Goal: Task Accomplishment & Management: Manage account settings

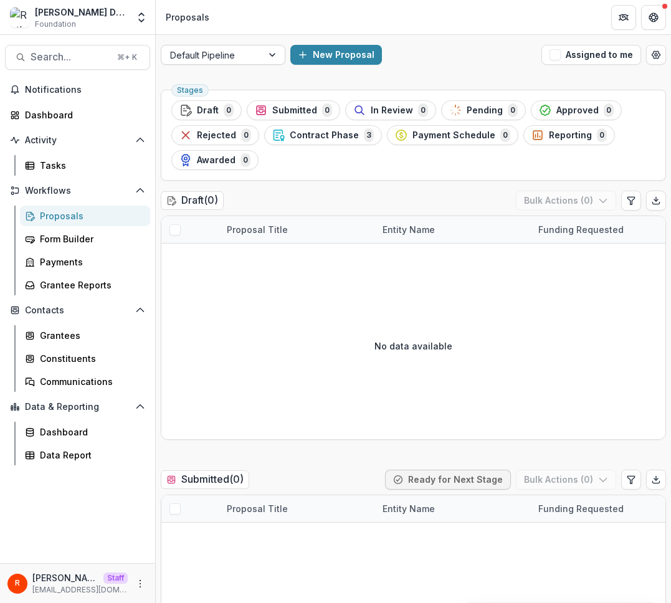
click at [211, 55] on div at bounding box center [211, 55] width 83 height 16
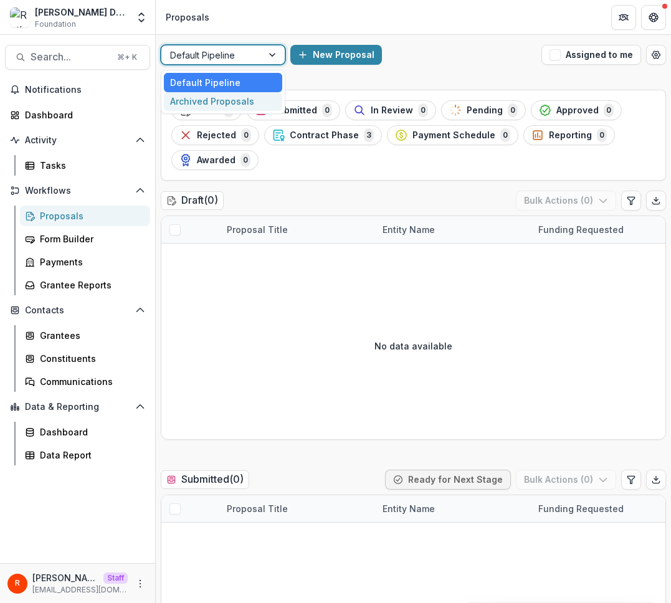
click at [217, 101] on div "Archived Proposals" at bounding box center [223, 101] width 118 height 19
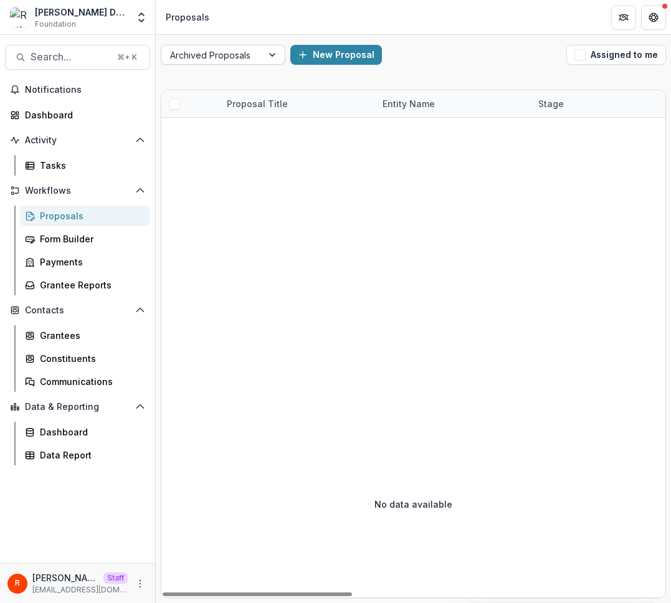
click at [239, 59] on div at bounding box center [211, 55] width 83 height 16
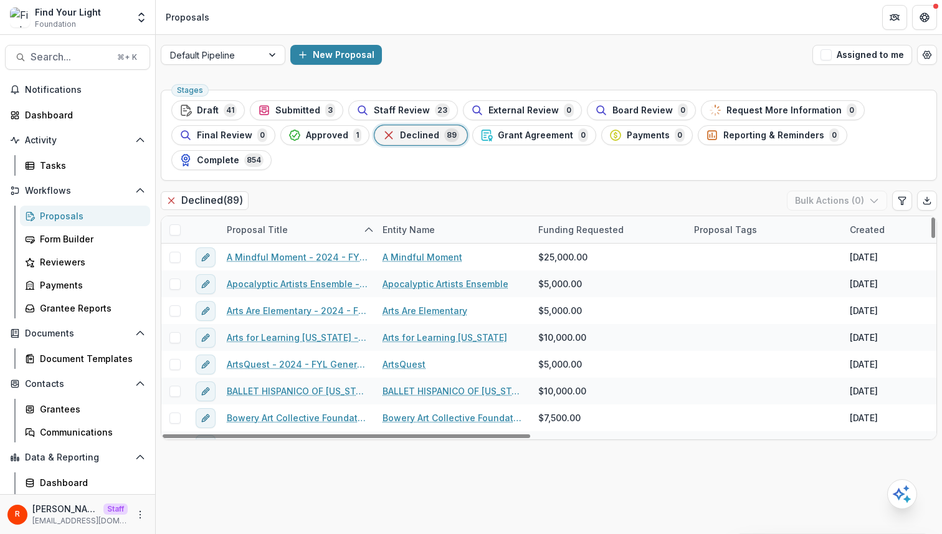
click at [318, 184] on div "Stages Draft 41 Submitted 3 Staff Review 23 External Review 0 Board Review 0 Re…" at bounding box center [549, 309] width 786 height 449
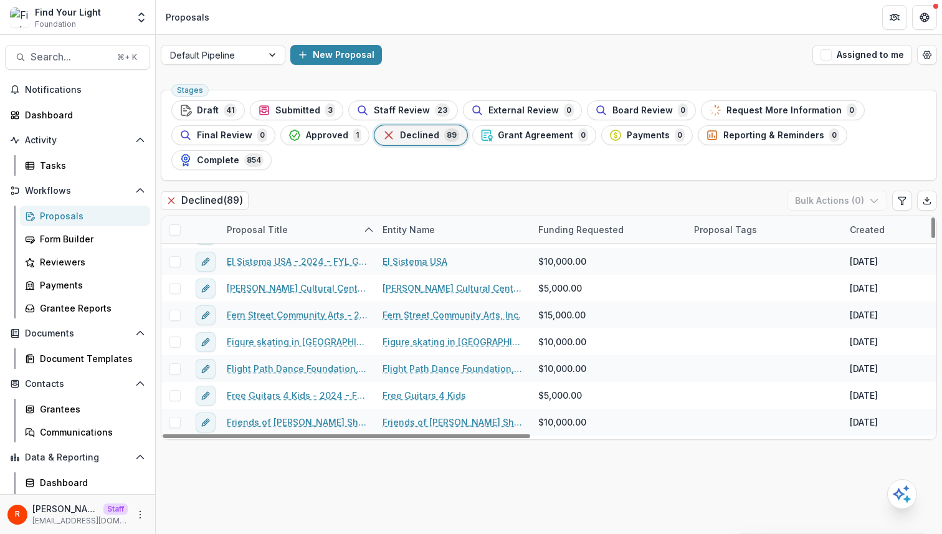
scroll to position [536, 0]
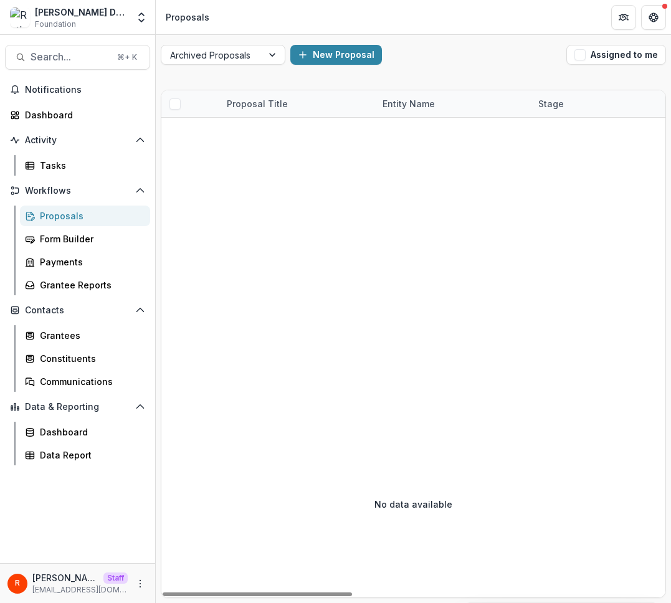
click at [218, 80] on div "Archived Proposals New Proposal Assigned to me Proposal Title Entity Name Stage…" at bounding box center [413, 319] width 515 height 568
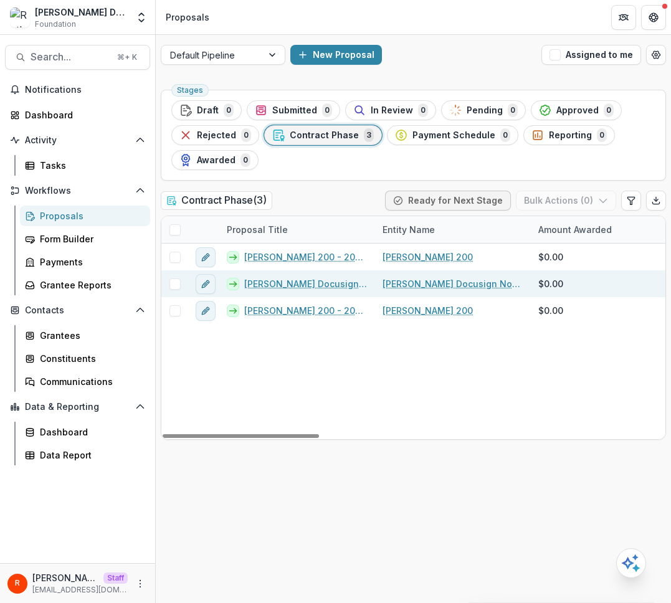
scroll to position [0, 1]
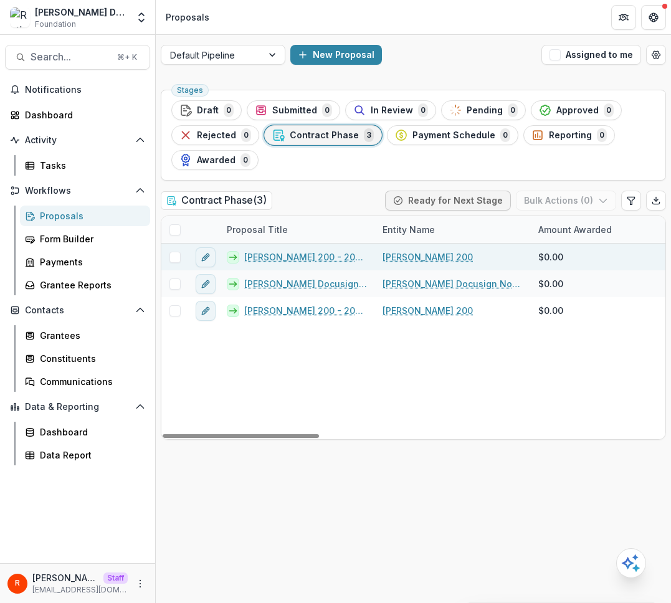
click at [175, 257] on span at bounding box center [174, 257] width 11 height 11
click at [599, 198] on icon "button" at bounding box center [603, 201] width 10 height 10
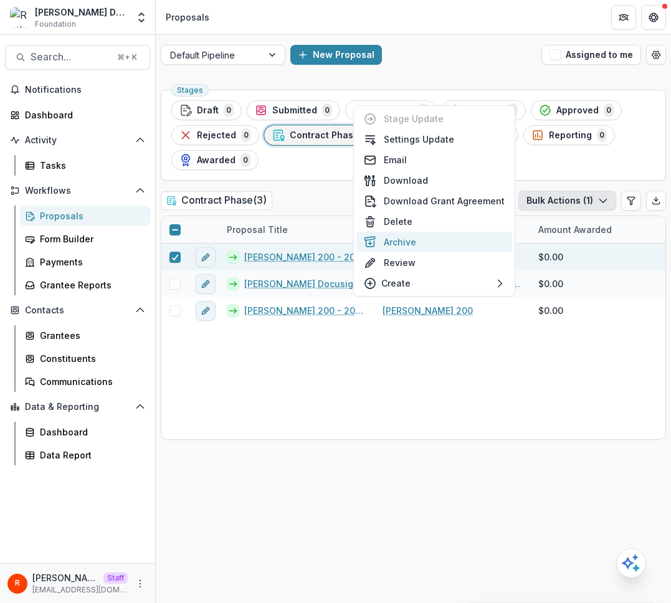
click at [437, 245] on button "Archive" at bounding box center [434, 242] width 156 height 21
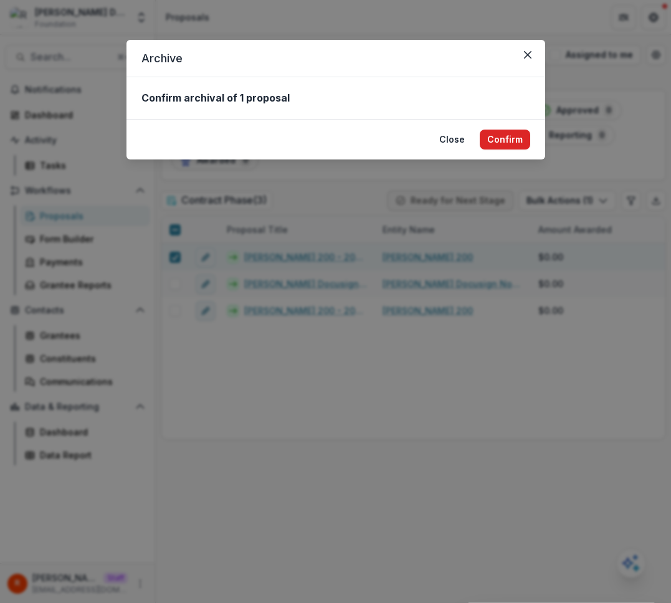
click at [516, 136] on button "Confirm" at bounding box center [505, 140] width 50 height 20
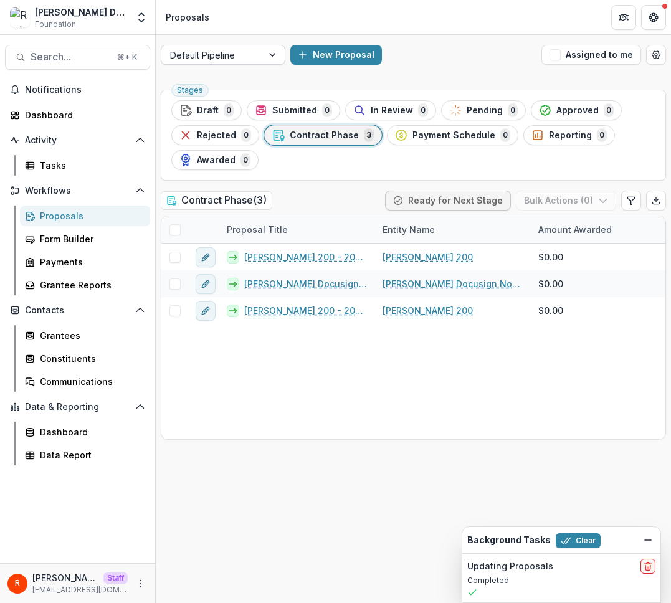
click at [259, 54] on div "Default Pipeline" at bounding box center [211, 55] width 101 height 18
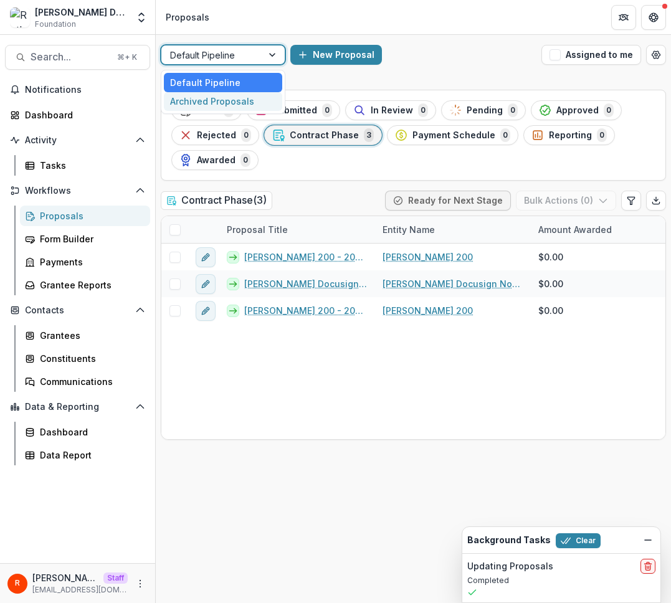
click at [249, 98] on div "Archived Proposals" at bounding box center [223, 101] width 118 height 19
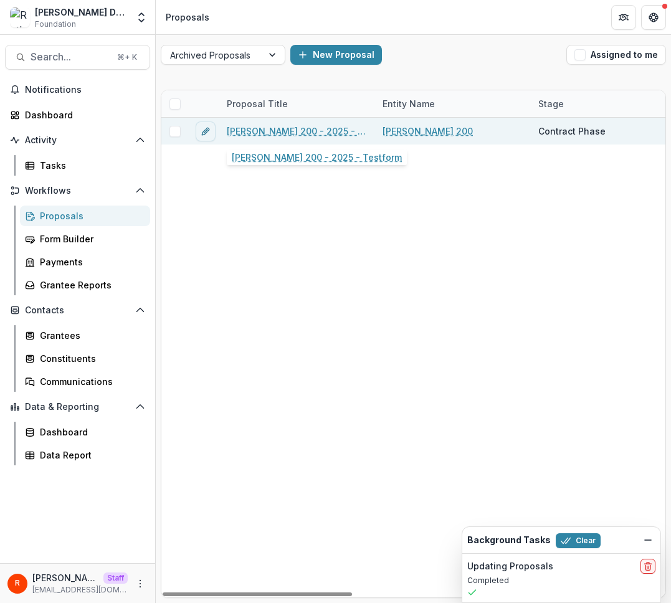
click at [353, 131] on div "[PERSON_NAME] 200 - 2025 - Testform" at bounding box center [297, 131] width 141 height 27
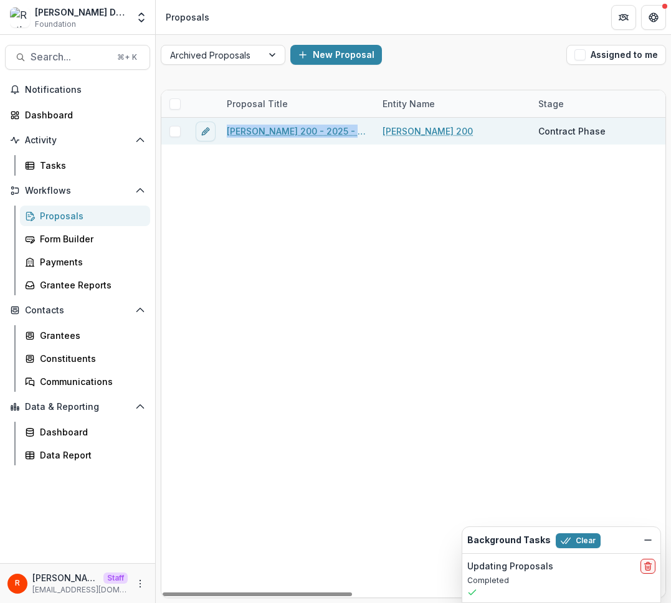
click at [353, 131] on div "[PERSON_NAME] 200 - 2025 - Testform" at bounding box center [297, 131] width 141 height 27
copy link "[PERSON_NAME] 200 - 2025 - Testform"
click at [650, 531] on div "Background Tasks Clear" at bounding box center [561, 540] width 198 height 26
click at [650, 536] on icon "Dismiss" at bounding box center [648, 540] width 10 height 10
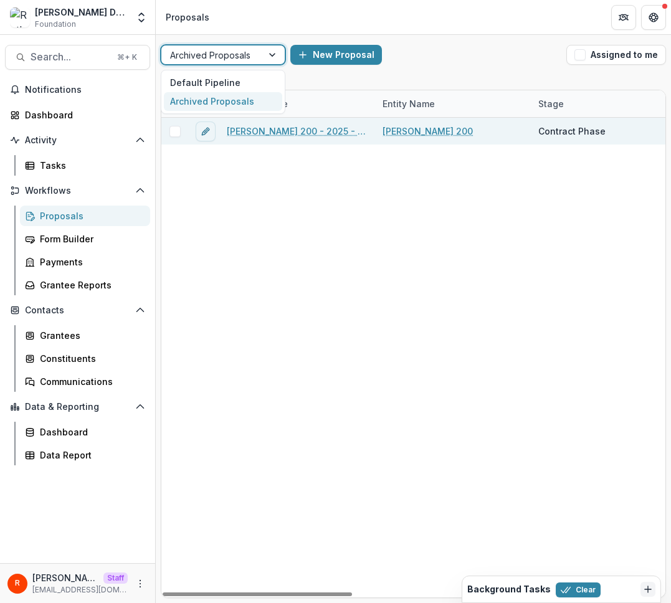
click at [250, 61] on div at bounding box center [211, 55] width 83 height 16
click at [220, 76] on div "Default Pipeline" at bounding box center [223, 82] width 118 height 19
